Goal: Information Seeking & Learning: Check status

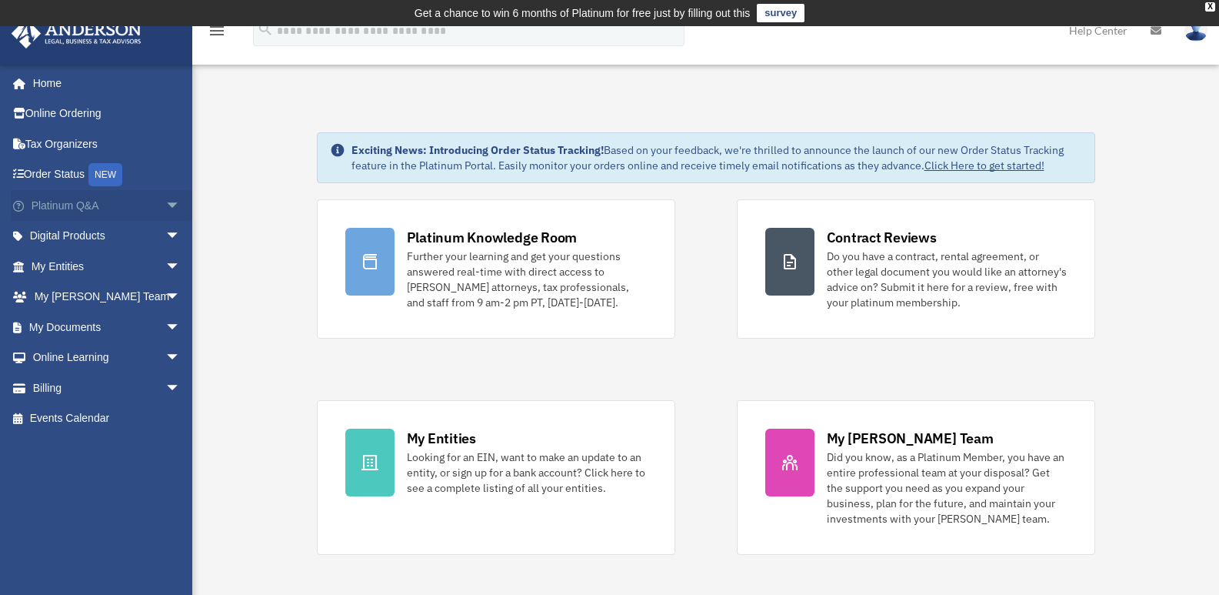
click at [165, 208] on span "arrow_drop_down" at bounding box center [180, 206] width 31 height 32
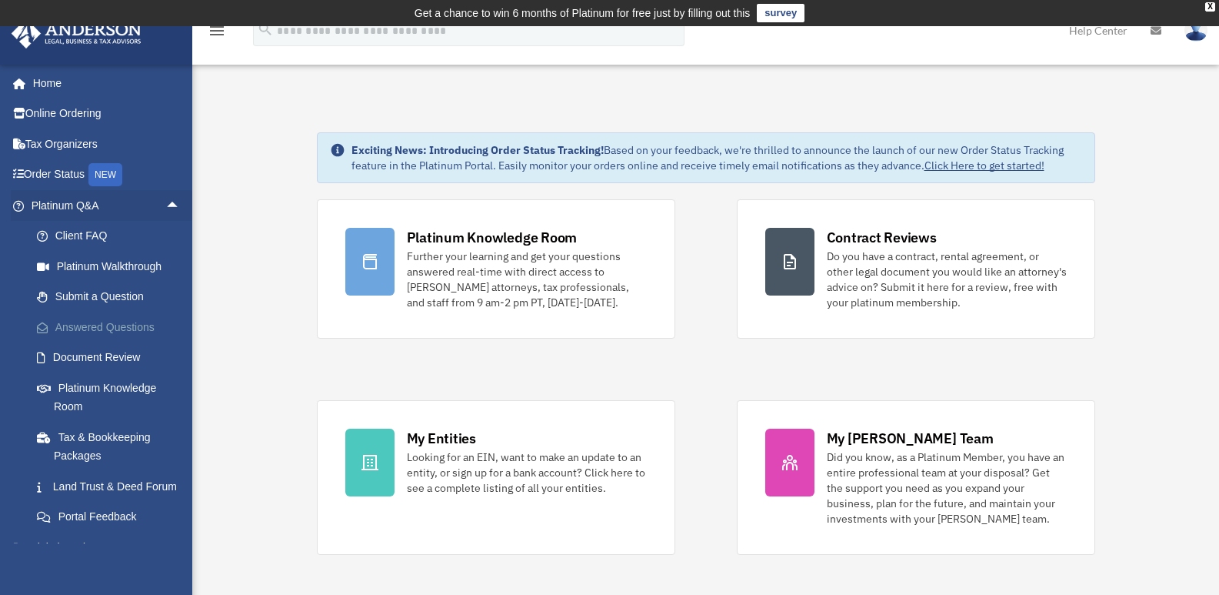
click at [128, 328] on link "Answered Questions" at bounding box center [113, 327] width 182 height 31
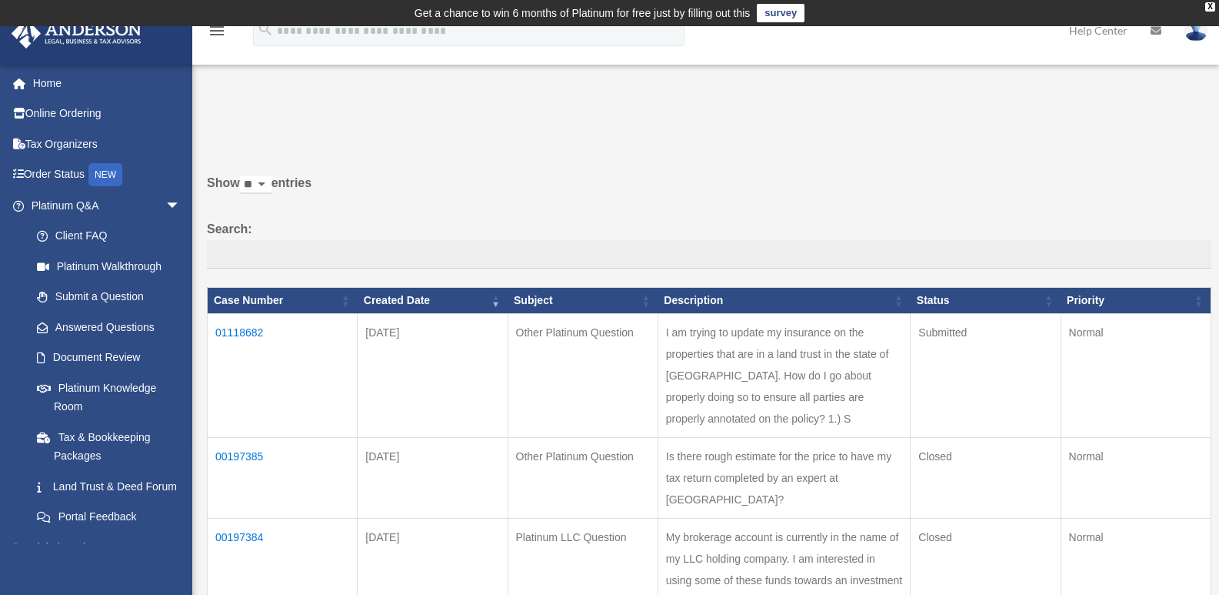
click at [225, 333] on td "01118682" at bounding box center [283, 376] width 150 height 124
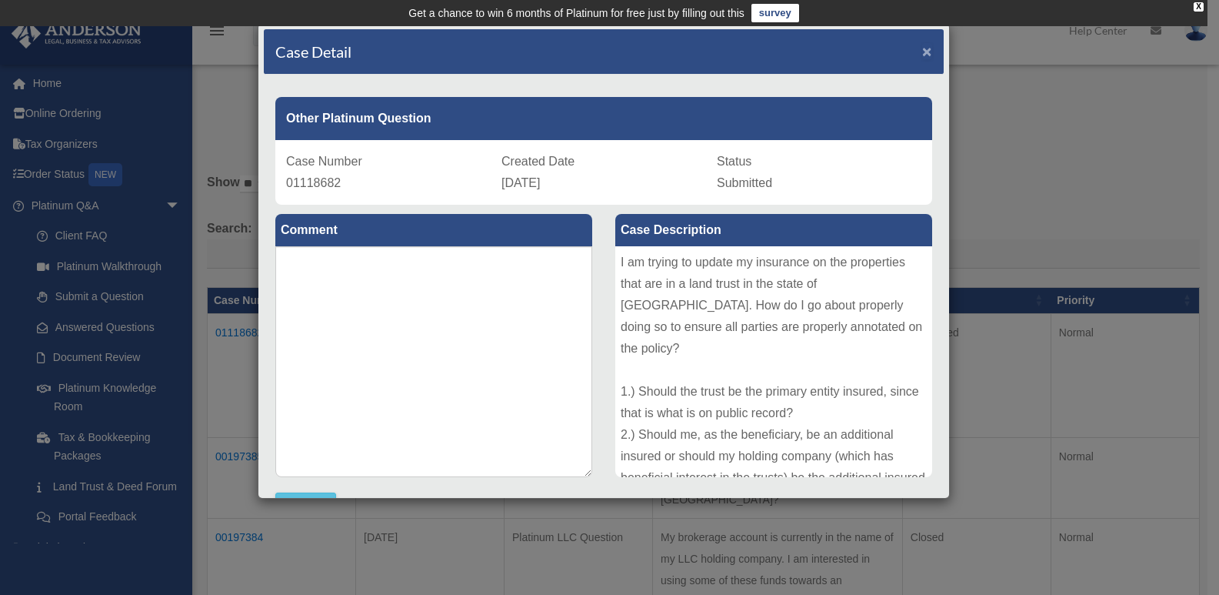
click at [922, 48] on span "×" at bounding box center [927, 51] width 10 height 18
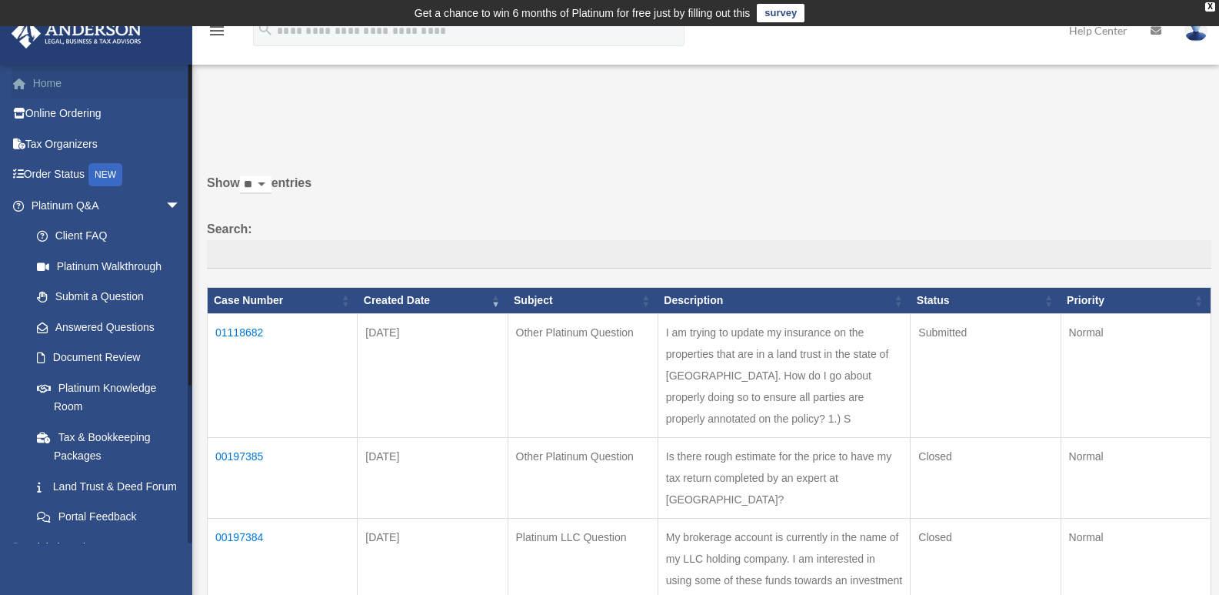
click at [32, 85] on span at bounding box center [28, 83] width 12 height 11
